Goal: Task Accomplishment & Management: Manage account settings

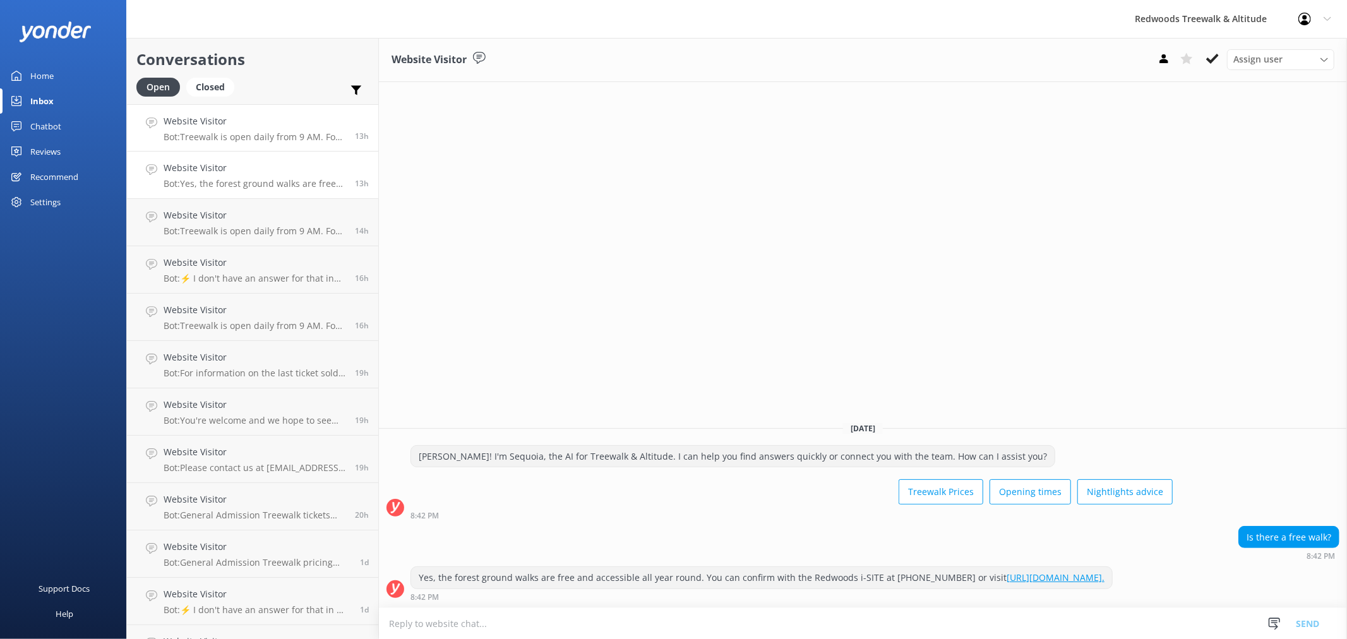
click at [276, 123] on h4 "Website Visitor" at bounding box center [255, 121] width 182 height 14
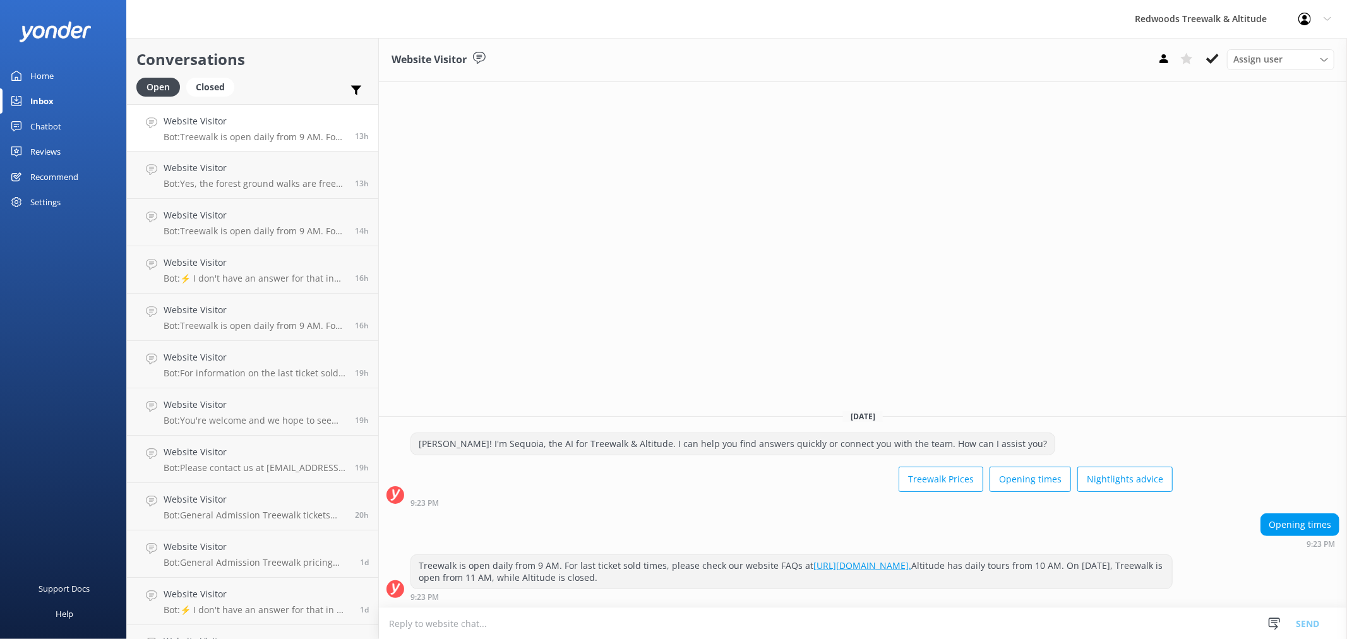
click at [76, 155] on link "Reviews" at bounding box center [63, 151] width 126 height 25
